Goal: Task Accomplishment & Management: Complete application form

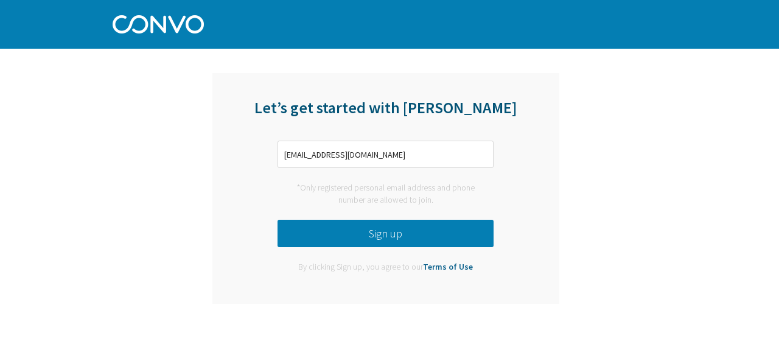
type input "[EMAIL_ADDRESS][DOMAIN_NAME]"
click at [372, 232] on button "Sign up" at bounding box center [385, 233] width 216 height 27
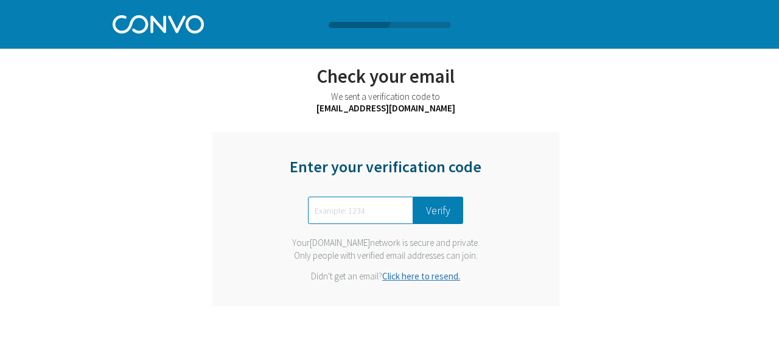
paste input "7886"
type input "7886"
click at [436, 214] on button "Verify" at bounding box center [438, 210] width 50 height 27
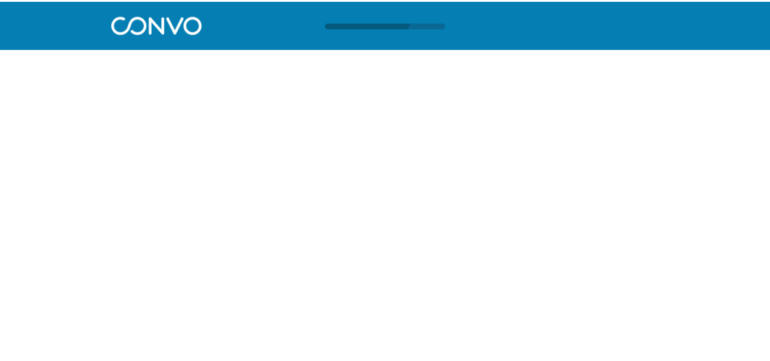
scroll to position [1, 0]
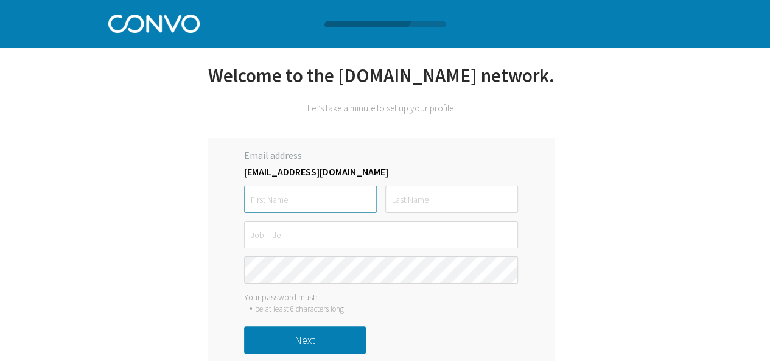
paste input "smileguard"
drag, startPoint x: 270, startPoint y: 228, endPoint x: 341, endPoint y: 237, distance: 72.4
click at [332, 213] on input "smileguard" at bounding box center [310, 199] width 133 height 27
type input "smile"
paste input "guard"
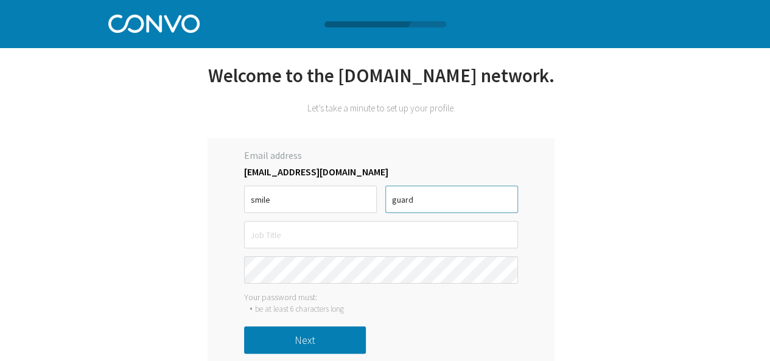
type input "guard"
click at [305, 248] on input "text" at bounding box center [381, 234] width 274 height 27
paste input "[GEOGRAPHIC_DATA]"
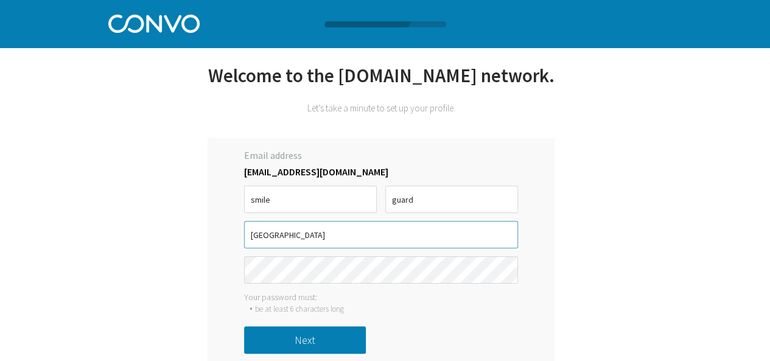
type input "[GEOGRAPHIC_DATA]"
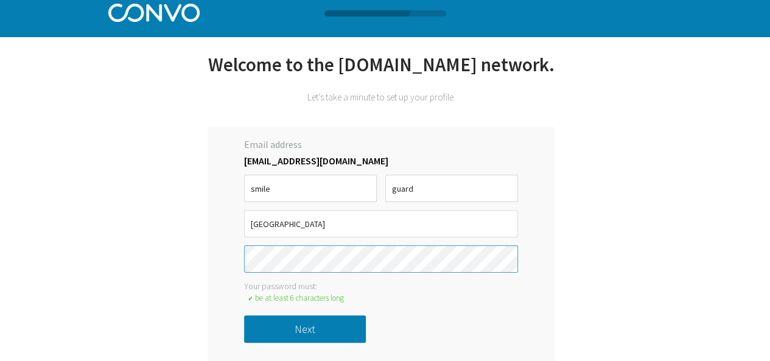
scroll to position [36, 0]
click at [308, 331] on button "Next" at bounding box center [305, 328] width 122 height 27
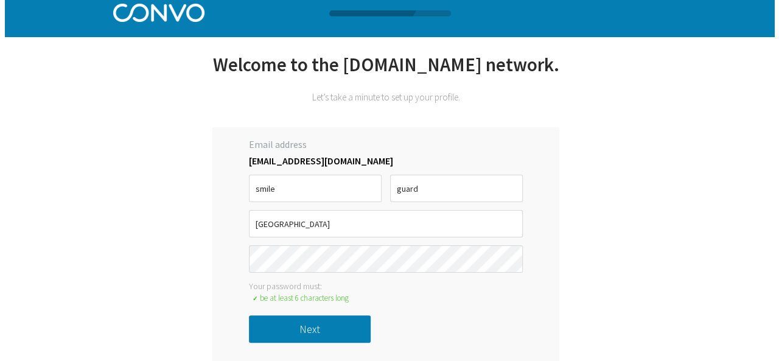
scroll to position [0, 0]
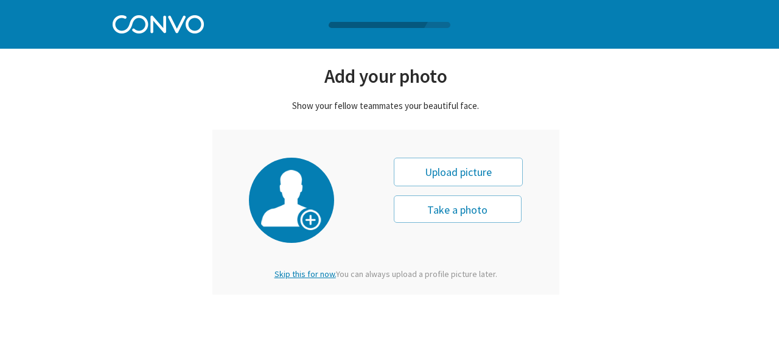
click at [315, 276] on span "Skip this for now." at bounding box center [304, 273] width 61 height 11
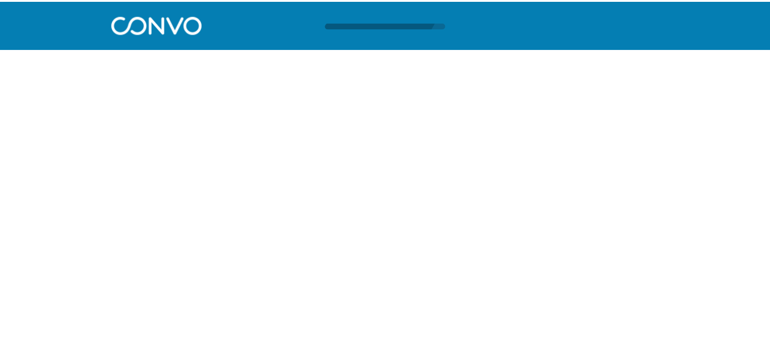
scroll to position [1, 0]
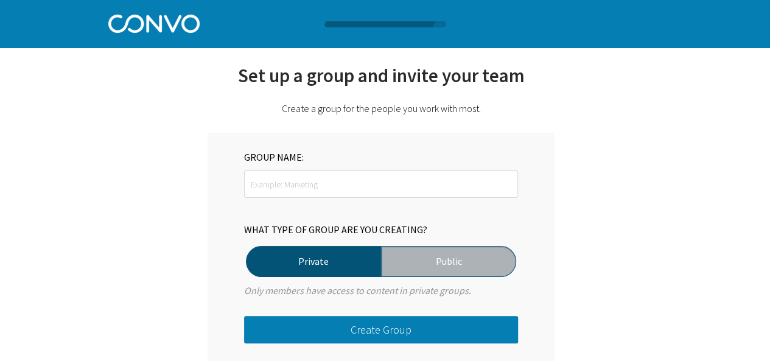
click at [430, 259] on label "Public" at bounding box center [448, 261] width 135 height 31
click at [0, 0] on input "Public" at bounding box center [0, 0] width 0 height 0
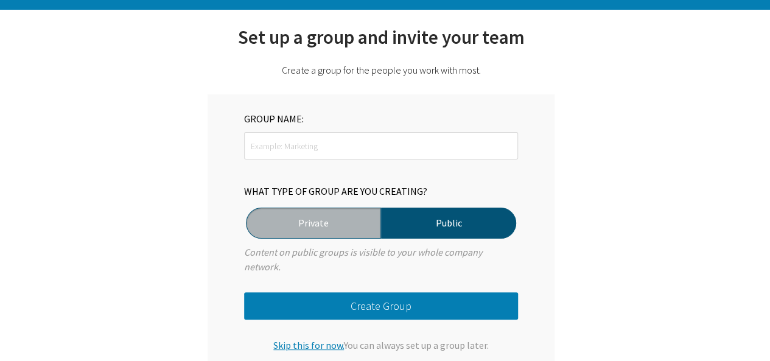
scroll to position [73, 0]
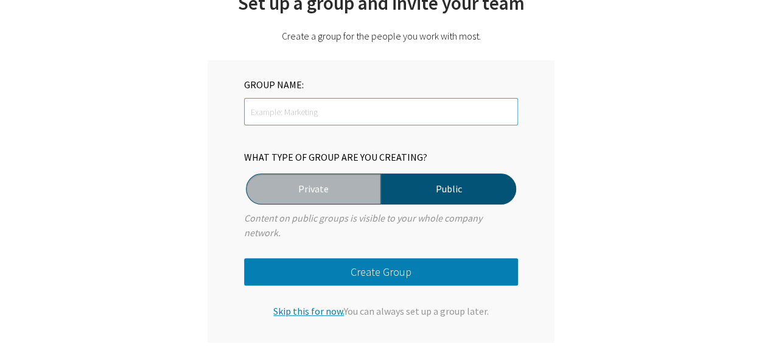
click at [310, 124] on input "text" at bounding box center [381, 111] width 274 height 27
paste input "[GEOGRAPHIC_DATA]"
type input "[GEOGRAPHIC_DATA]"
click at [388, 269] on button "Create Group" at bounding box center [381, 271] width 274 height 27
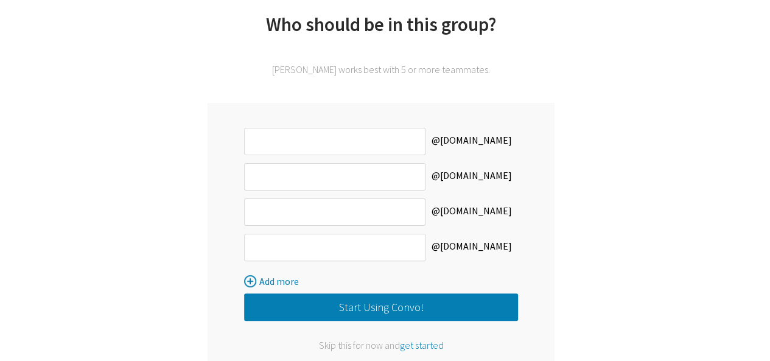
scroll to position [89, 0]
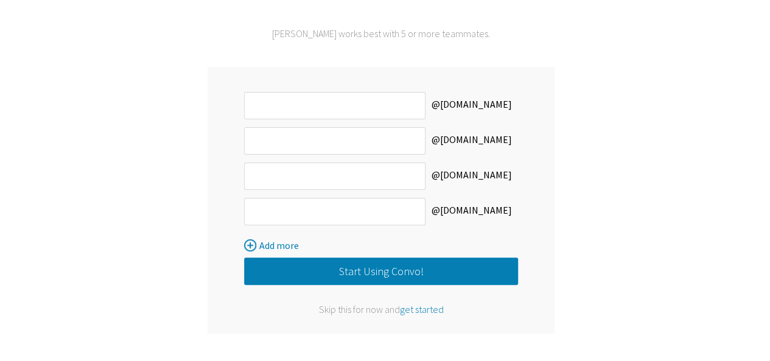
click at [420, 310] on span "get started" at bounding box center [422, 309] width 44 height 12
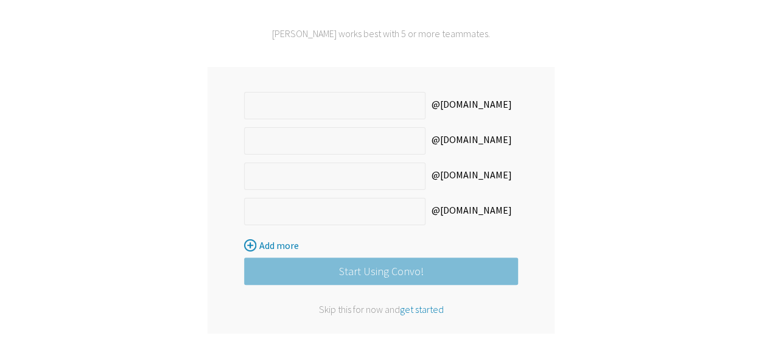
click at [422, 306] on span "get started" at bounding box center [422, 309] width 44 height 12
click at [424, 311] on span "get started" at bounding box center [422, 309] width 44 height 12
click at [333, 312] on div "Skip this for now and get started" at bounding box center [381, 309] width 274 height 12
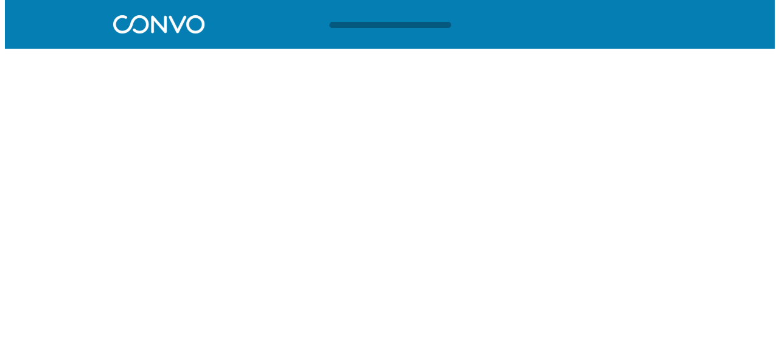
scroll to position [0, 0]
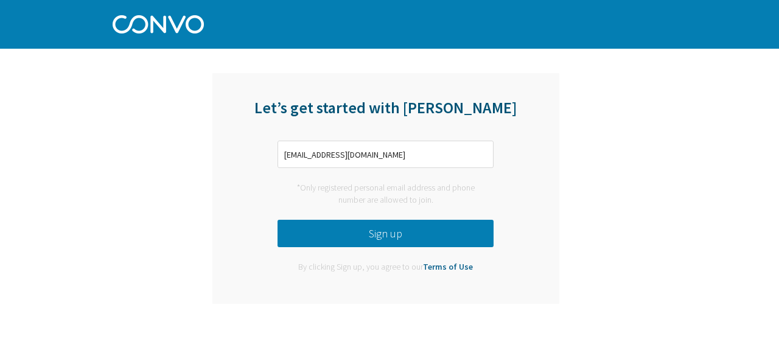
type input "[EMAIL_ADDRESS][DOMAIN_NAME]"
click at [361, 229] on button "Sign up" at bounding box center [385, 233] width 216 height 27
